Goal: Check status: Check status

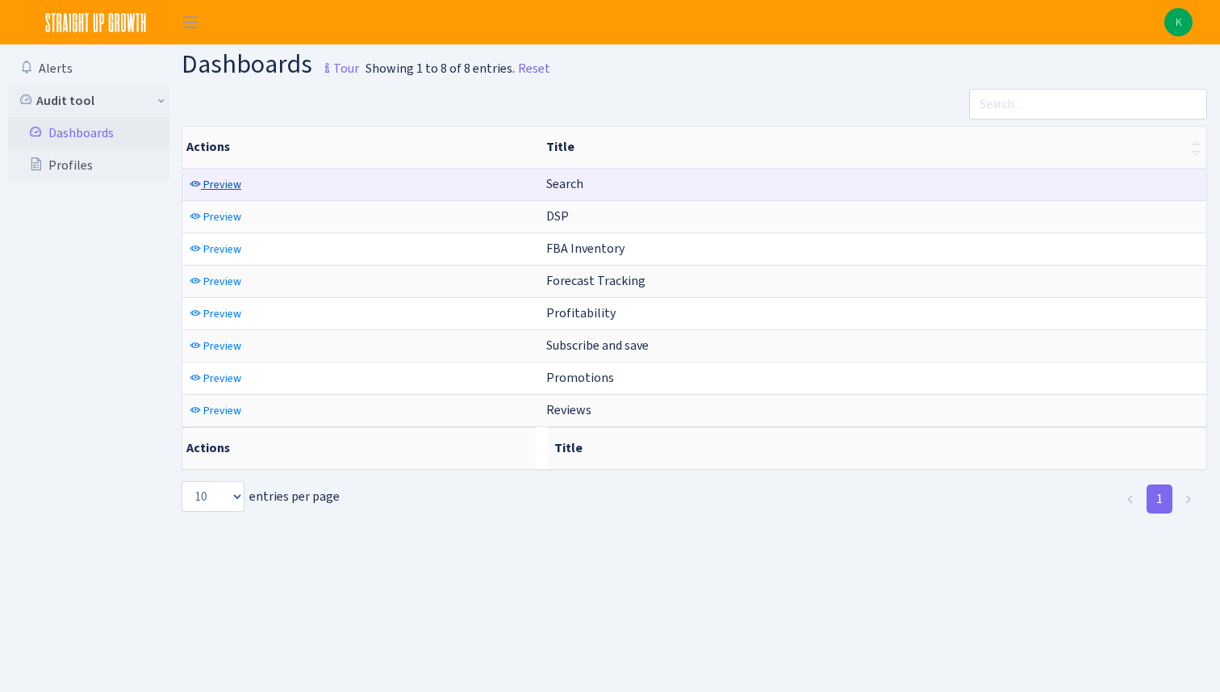
click at [215, 183] on span "Preview" at bounding box center [222, 184] width 38 height 15
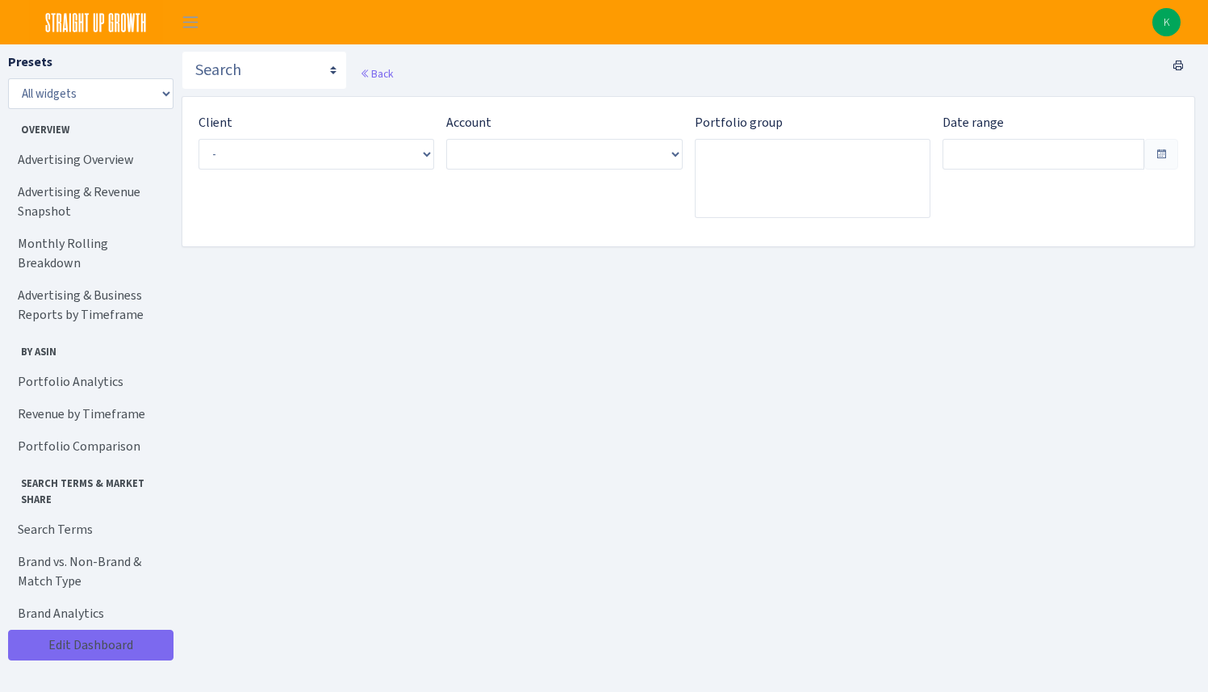
type input "[DATE] - [DATE]"
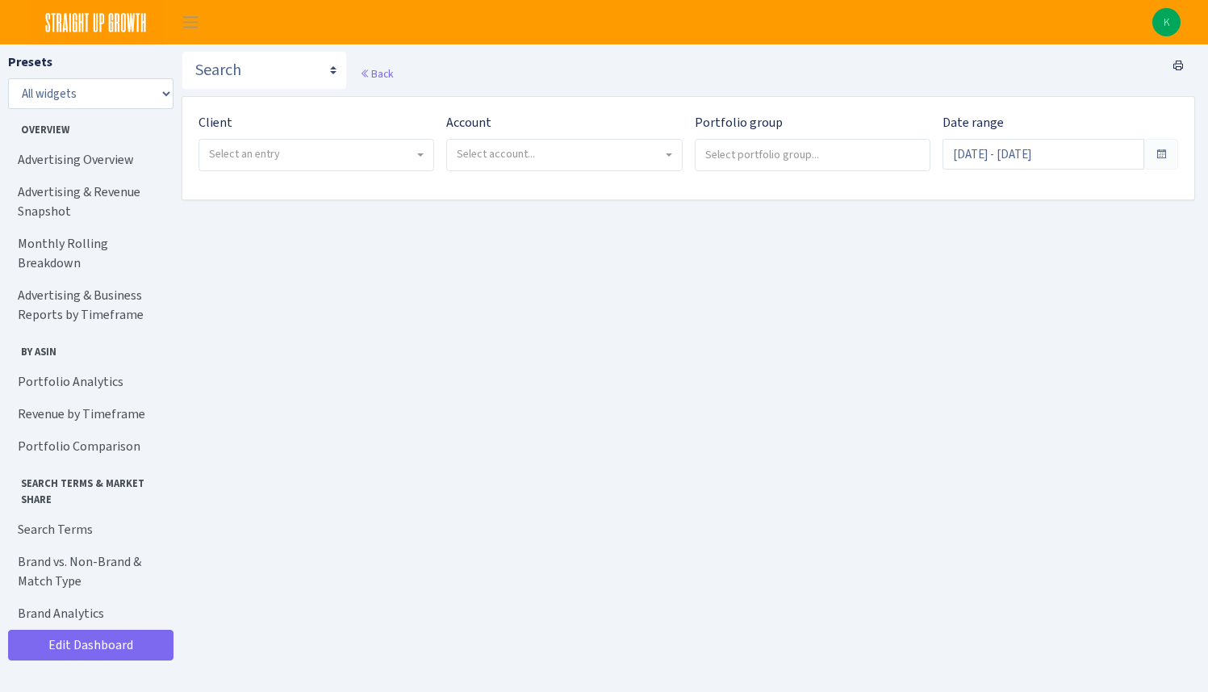
click at [244, 160] on span "Select an entry" at bounding box center [244, 153] width 71 height 15
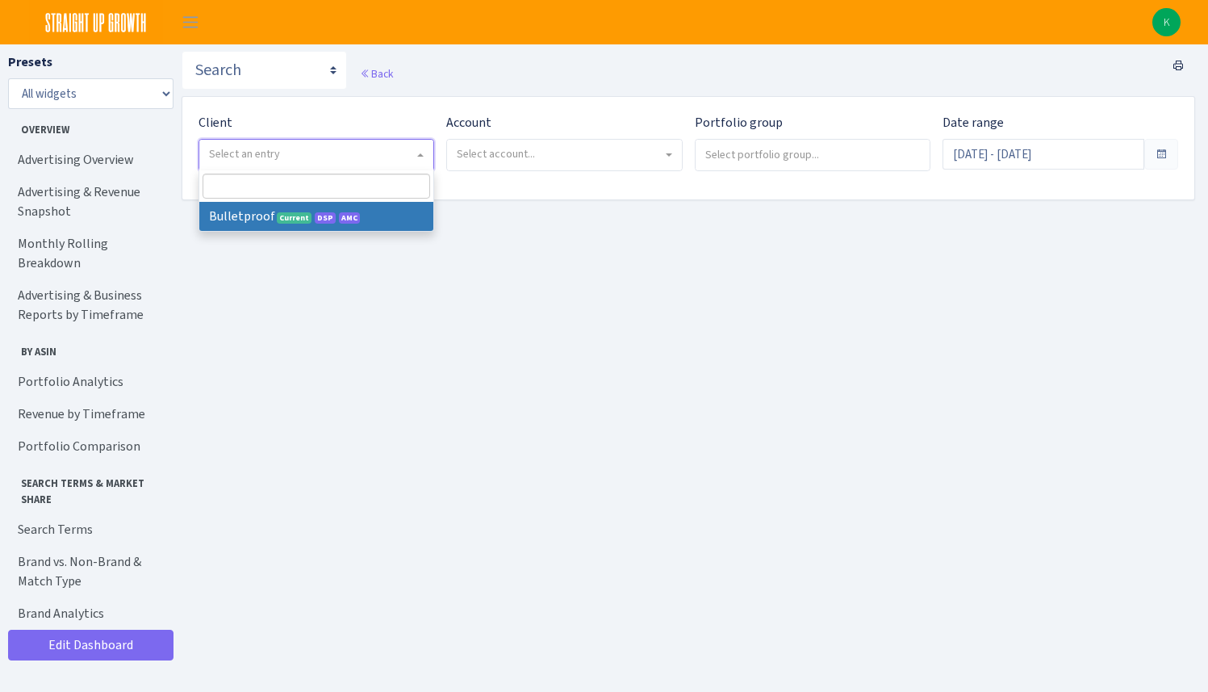
select select "409"
select select
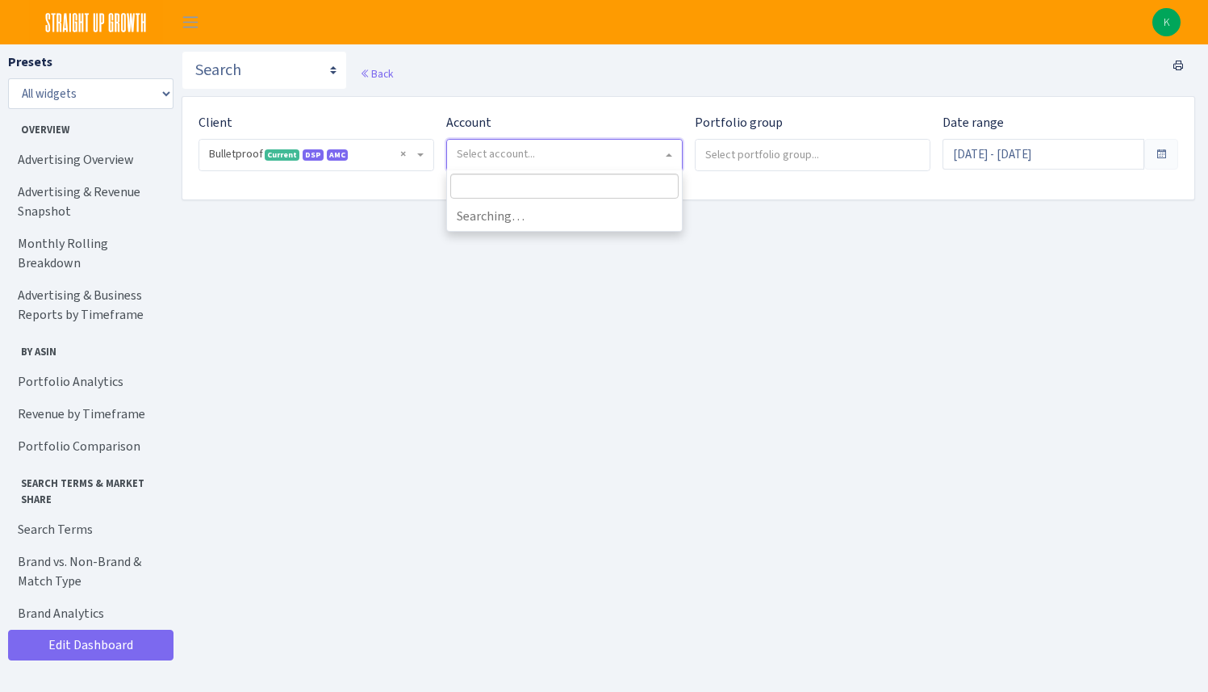
click at [478, 168] on span "Select account..." at bounding box center [564, 155] width 234 height 31
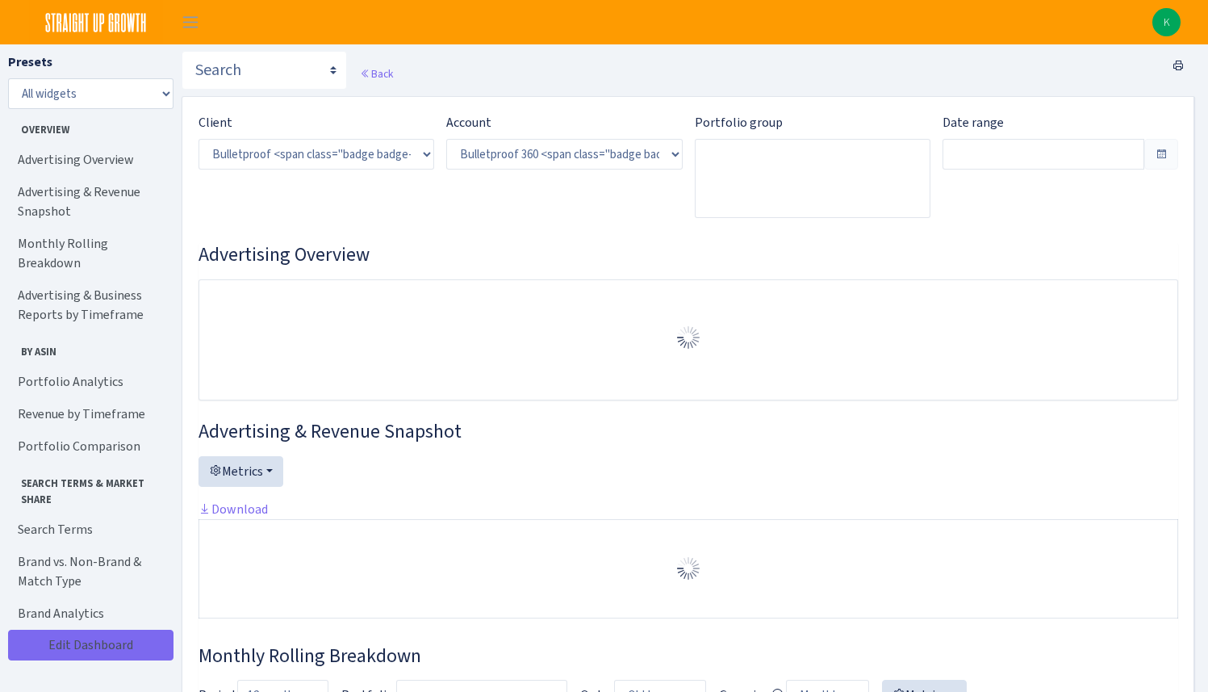
select select "3235730245795869"
type input "[DATE] - [DATE]"
click at [508, 243] on h3 "Advertising Overview" at bounding box center [689, 254] width 980 height 23
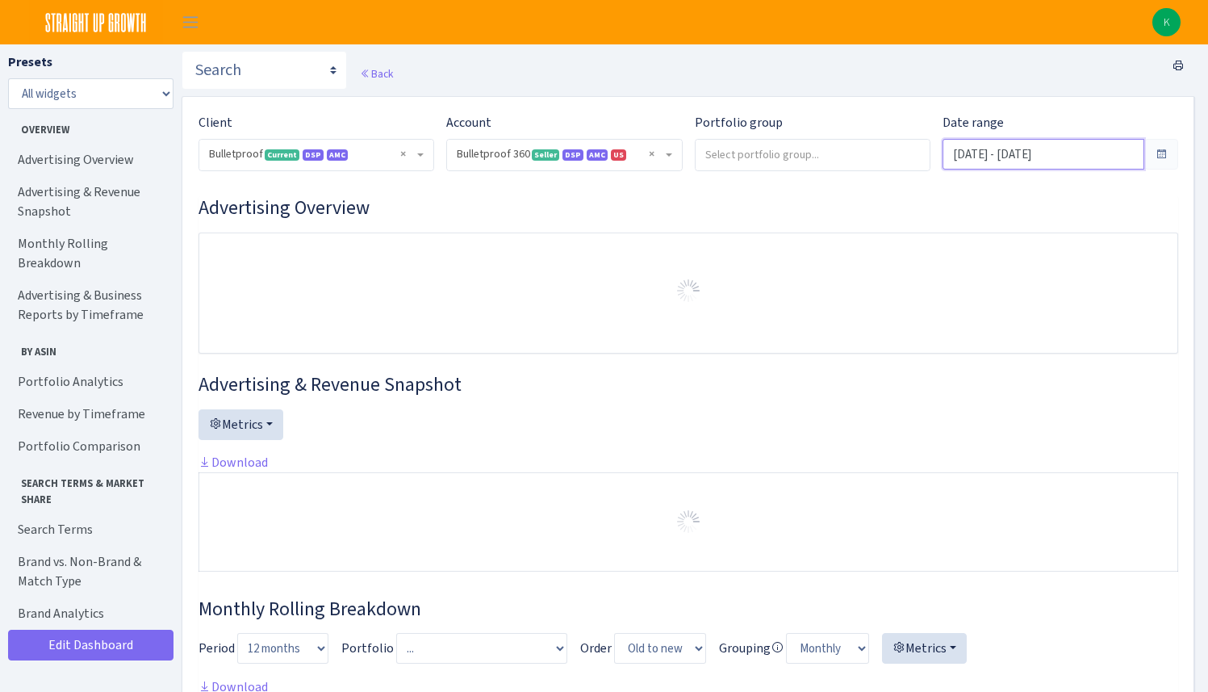
click at [993, 165] on input "[DATE] - [DATE]" at bounding box center [1043, 154] width 202 height 31
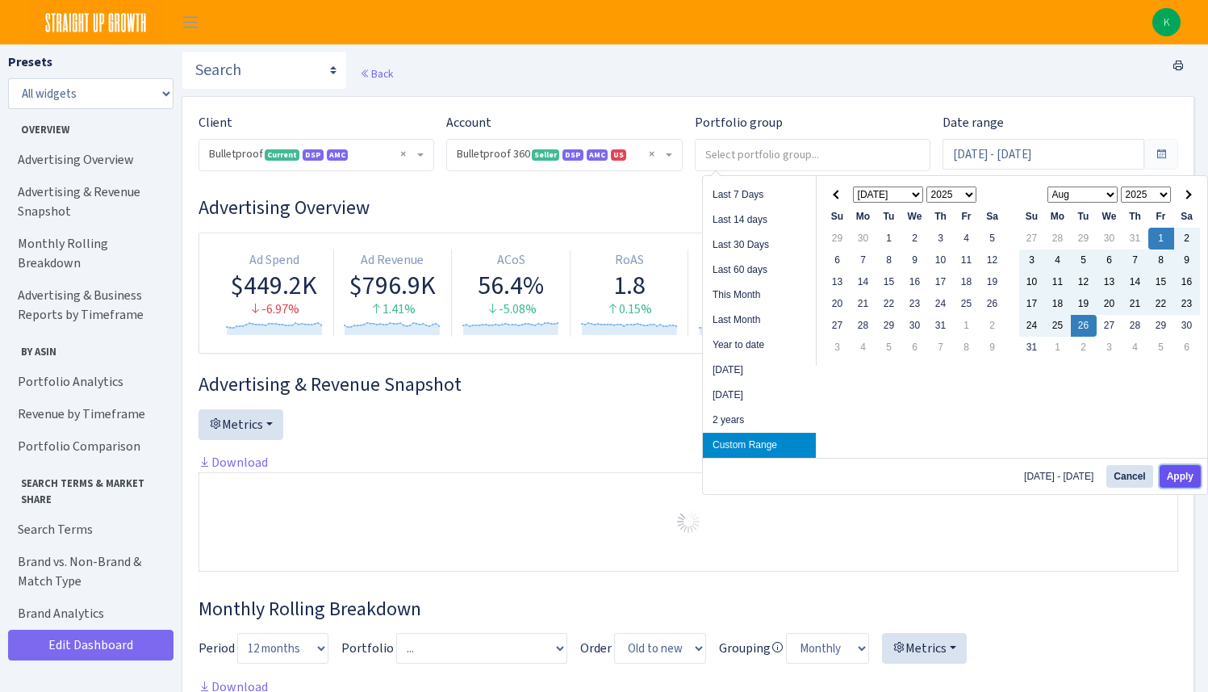
click at [1182, 474] on button "Apply" at bounding box center [1180, 476] width 41 height 23
type input "[DATE] - [DATE]"
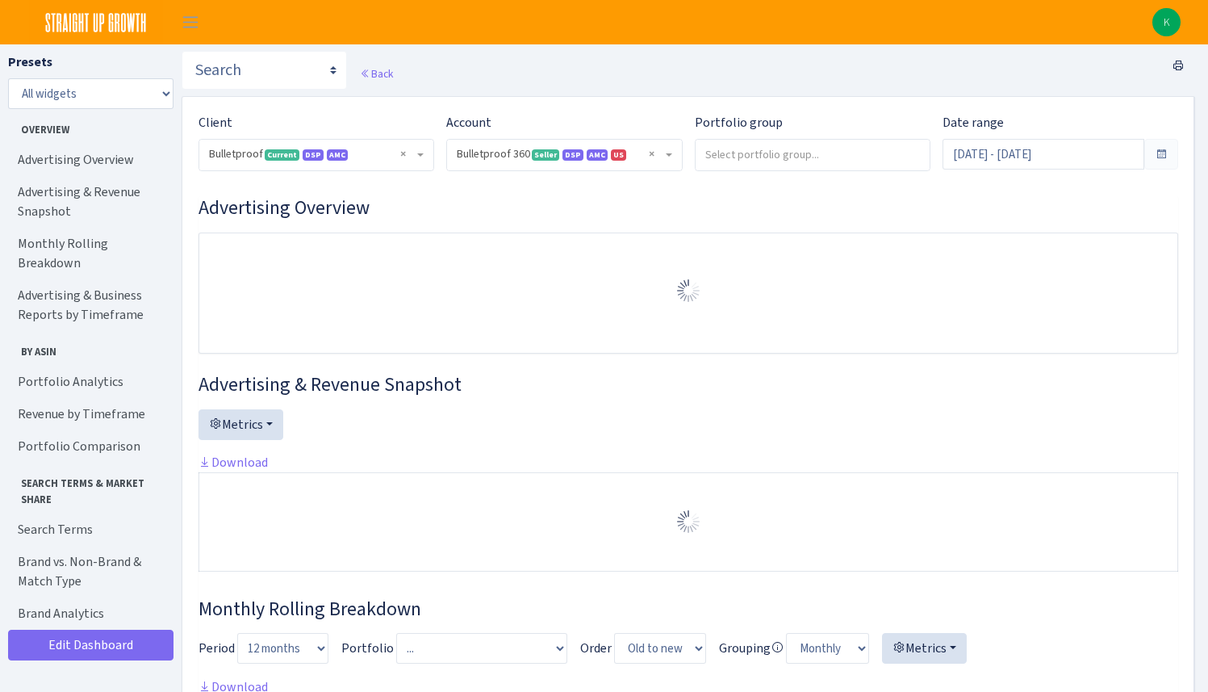
select select "3235730245795869"
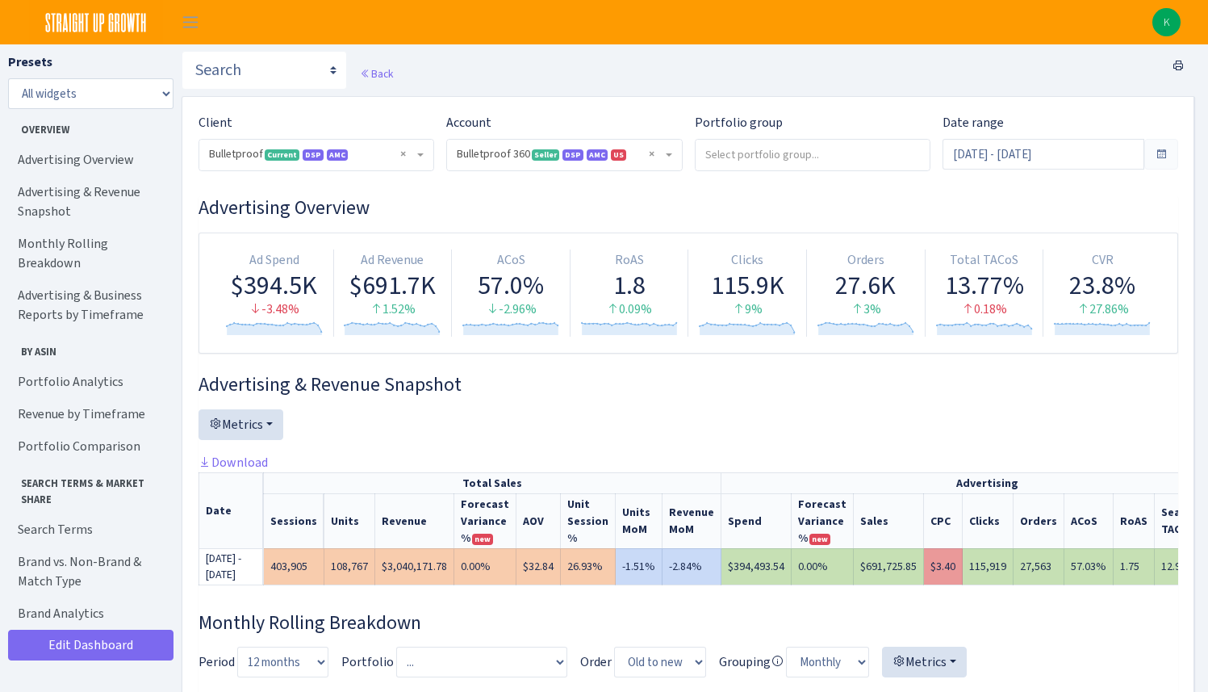
scroll to position [15, 0]
